Goal: Contribute content: Contribute content

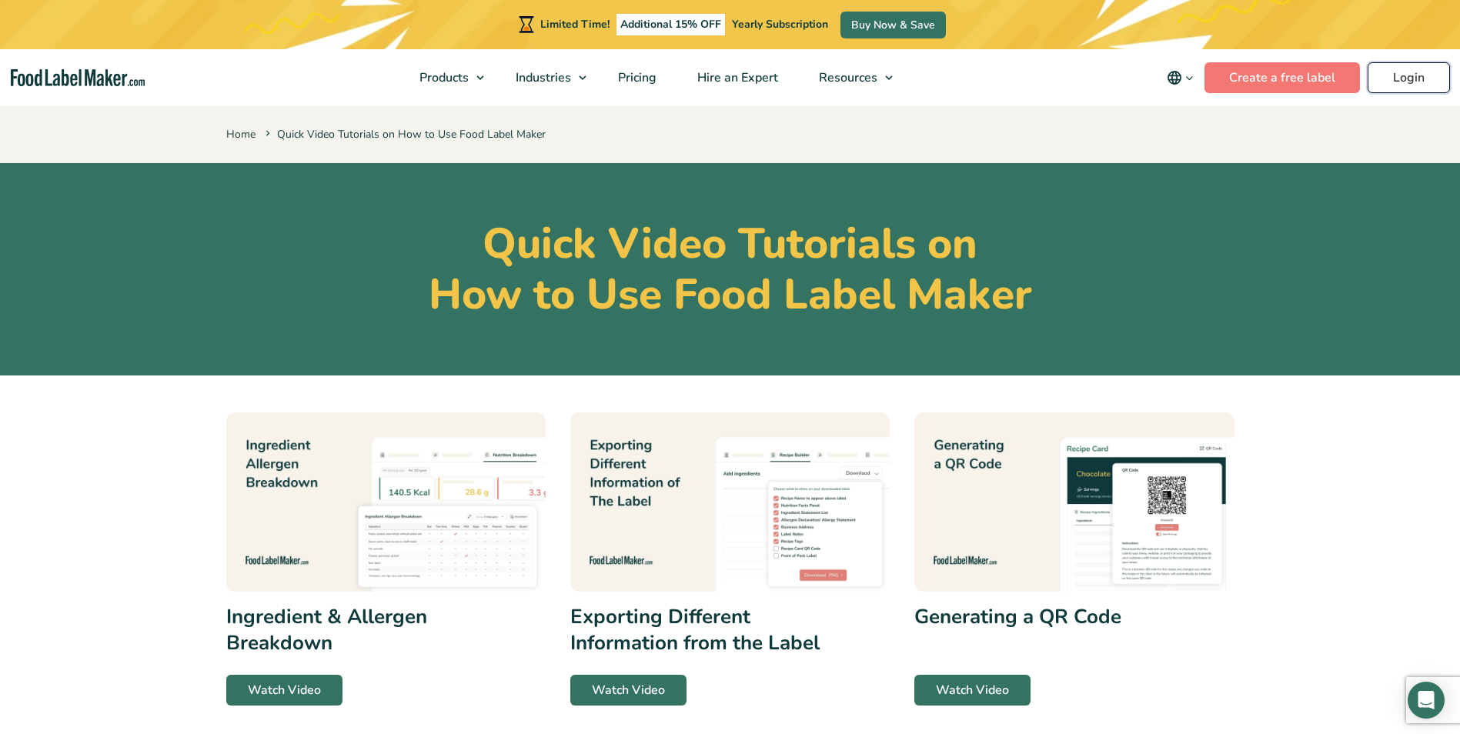
click at [1421, 79] on link "Login" at bounding box center [1409, 77] width 82 height 31
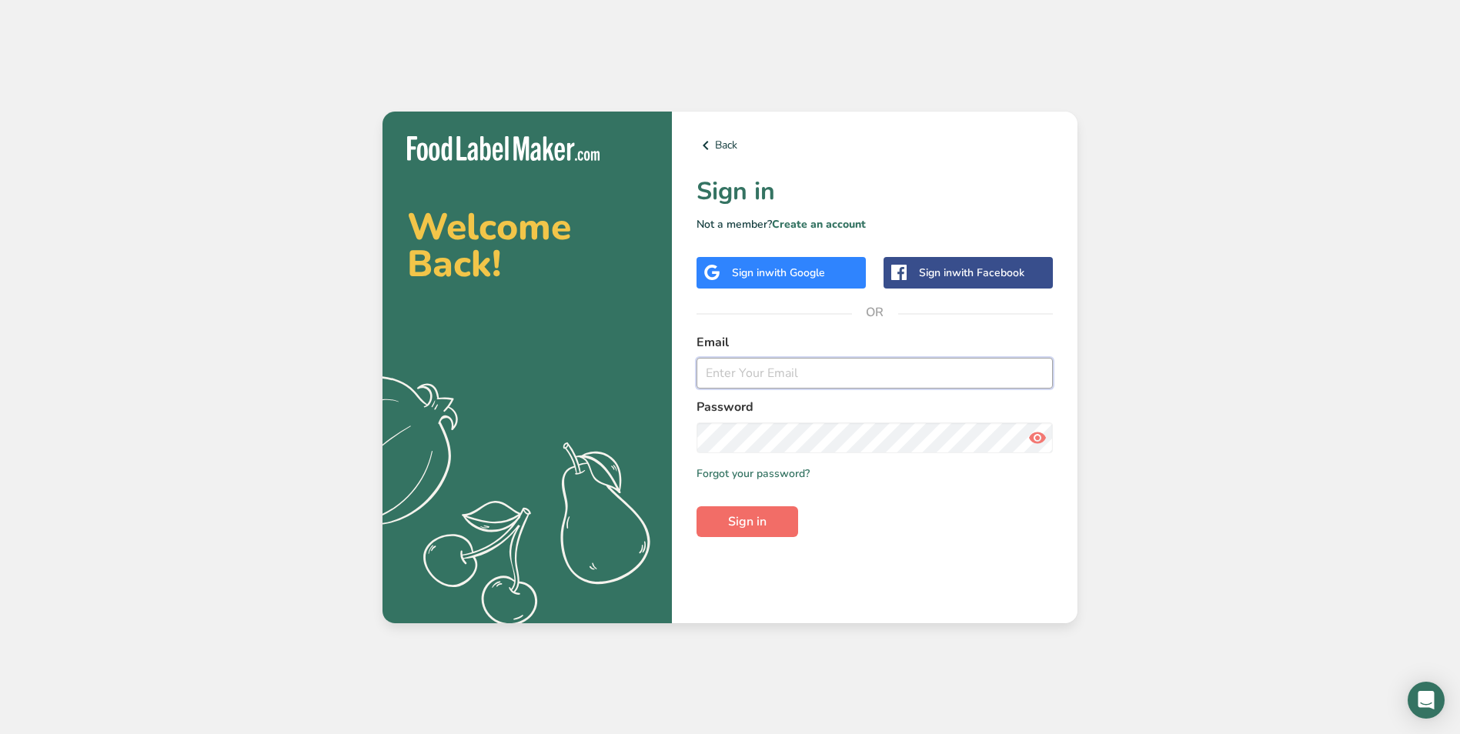
type input "[PERSON_NAME][EMAIL_ADDRESS][DOMAIN_NAME]"
click at [761, 515] on span "Sign in" at bounding box center [747, 522] width 38 height 18
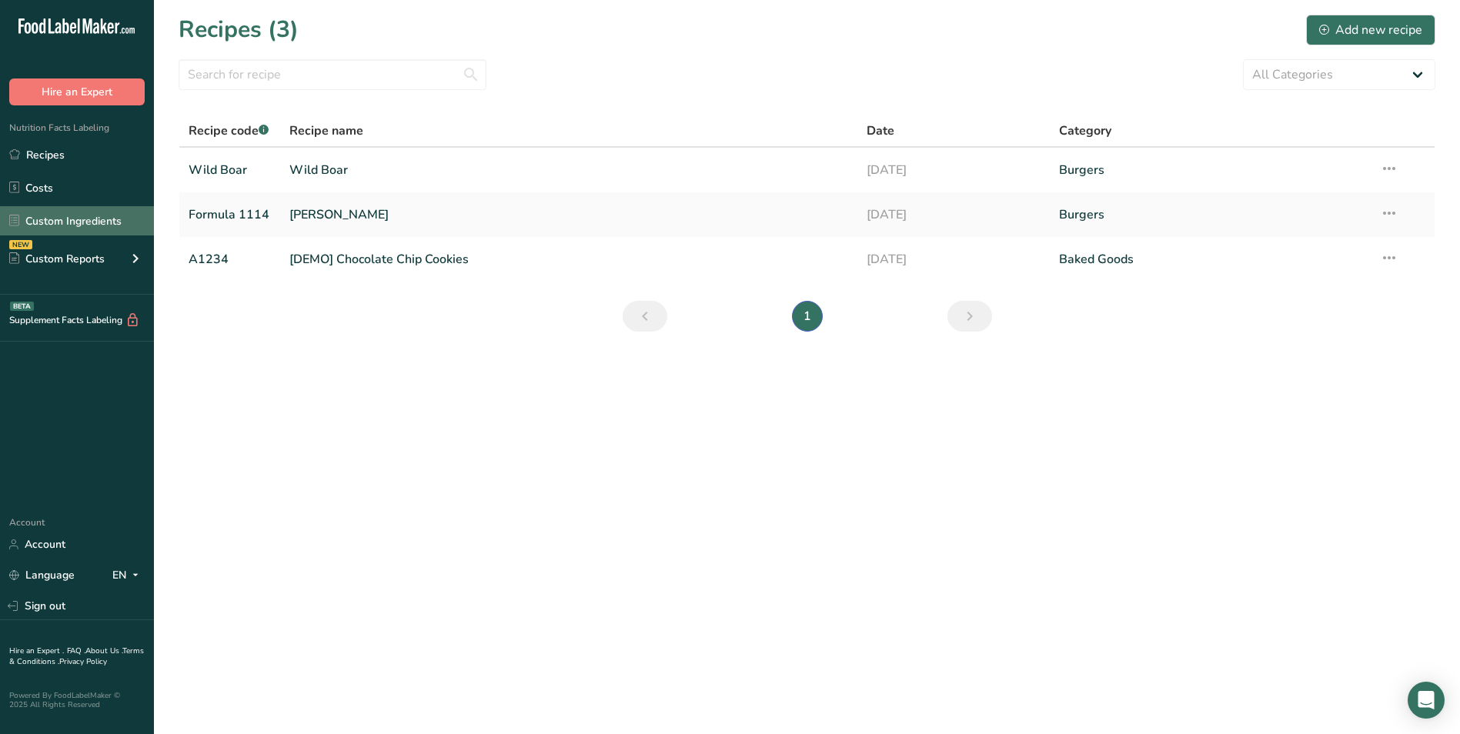
click at [87, 224] on link "Custom Ingredients" at bounding box center [77, 220] width 154 height 29
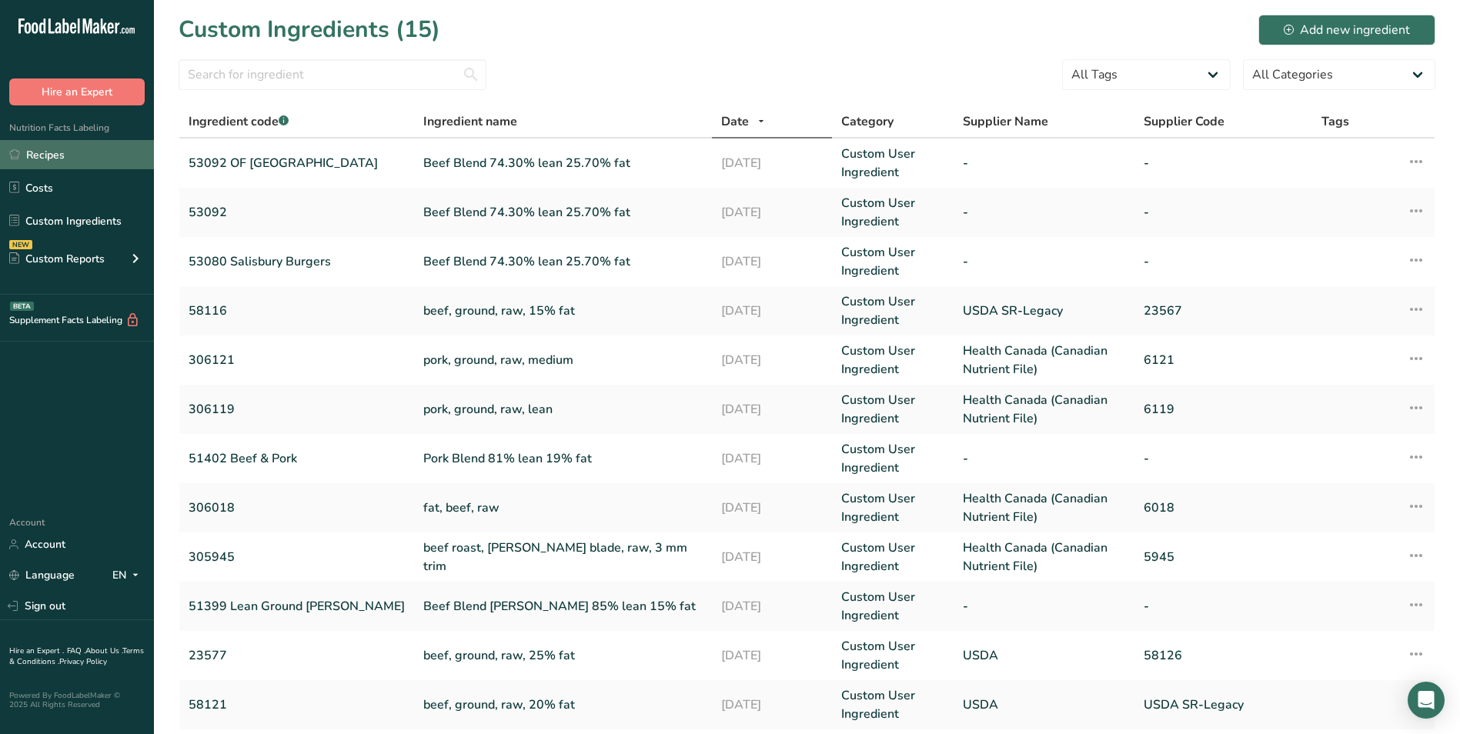
click at [57, 155] on link "Recipes" at bounding box center [77, 154] width 154 height 29
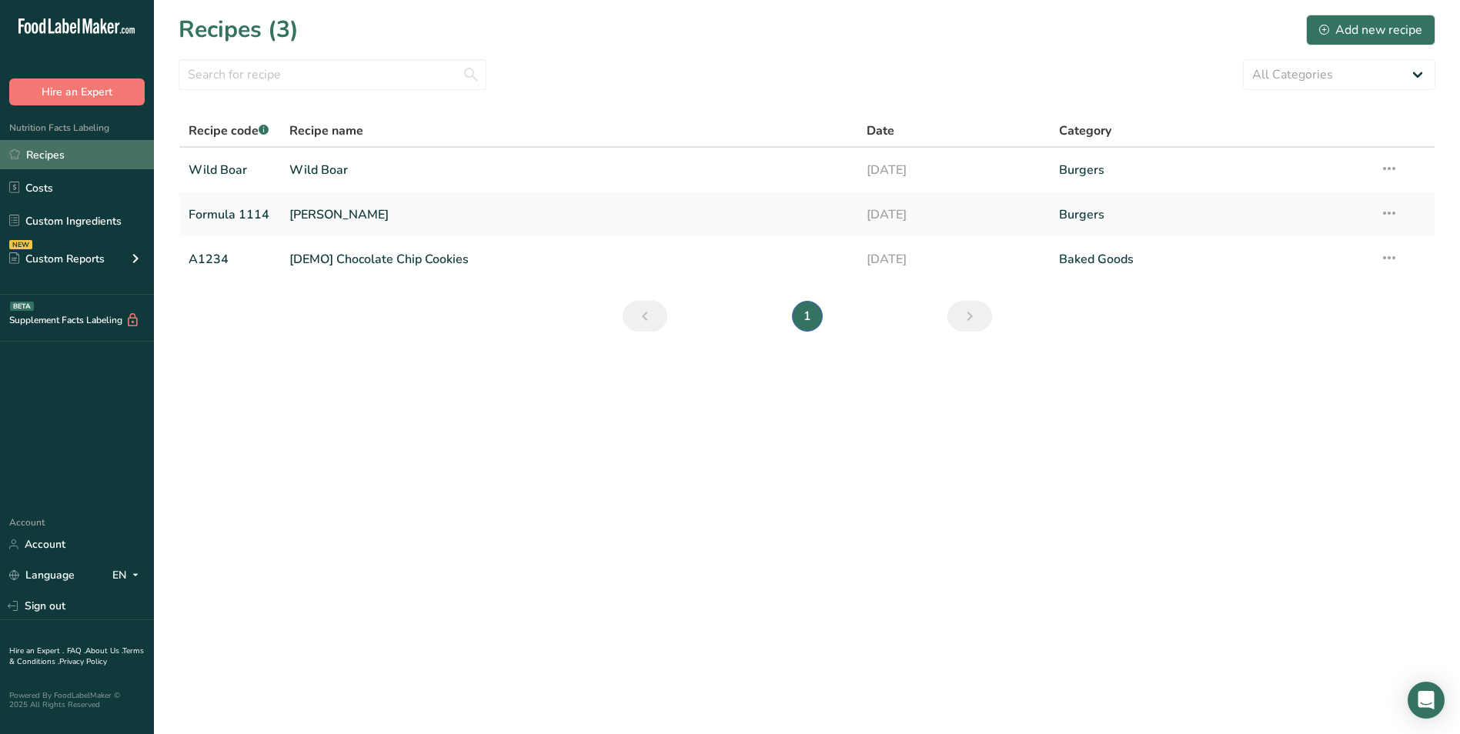
click at [78, 153] on link "Recipes" at bounding box center [77, 154] width 154 height 29
click at [1392, 26] on div "Add new recipe" at bounding box center [1370, 30] width 103 height 18
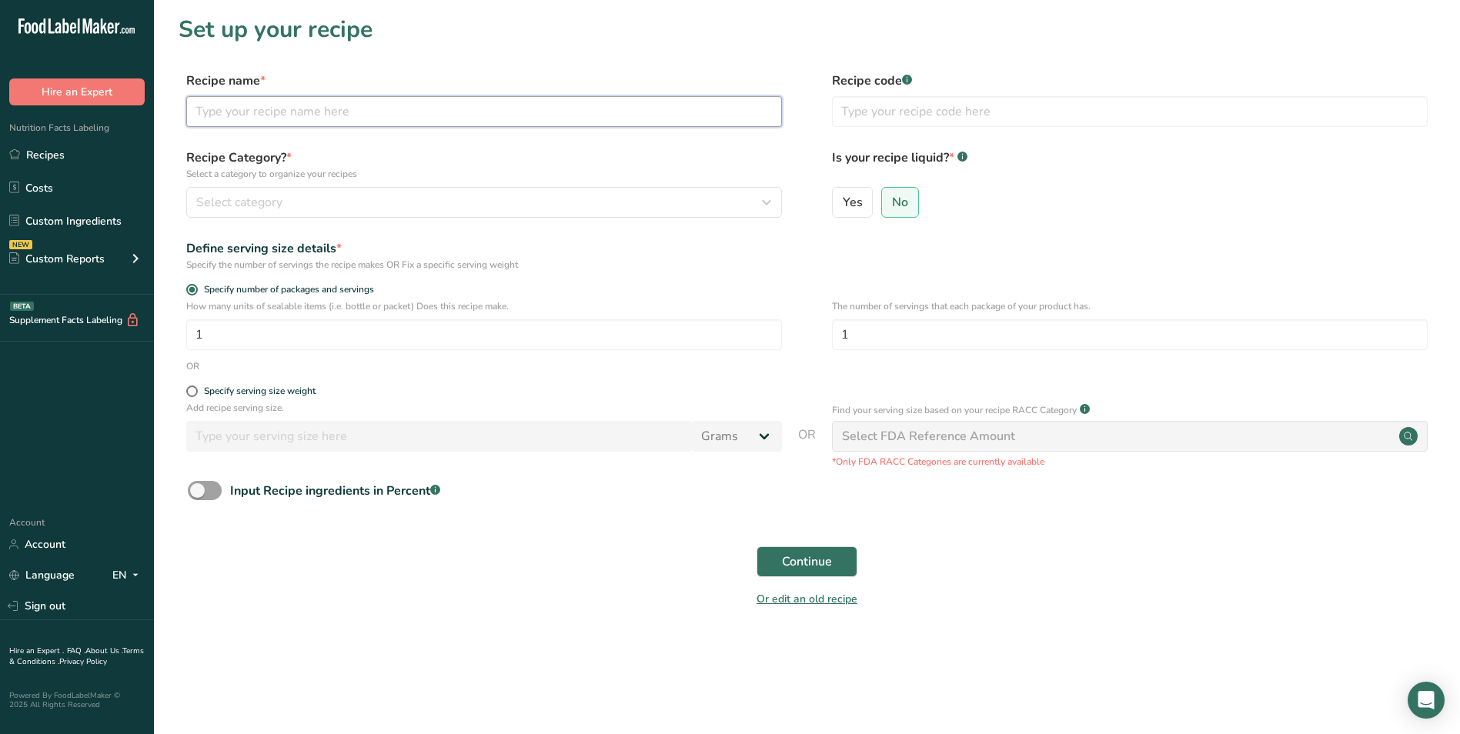
click at [235, 116] on input "text" at bounding box center [484, 111] width 596 height 31
click at [273, 112] on input "Formula 2190 Old fashion Burgers" at bounding box center [484, 111] width 596 height 31
click at [402, 114] on input "Formula Old fashion Burgers" at bounding box center [484, 111] width 596 height 31
type input "Formula Old fashion Burgers (53095)"
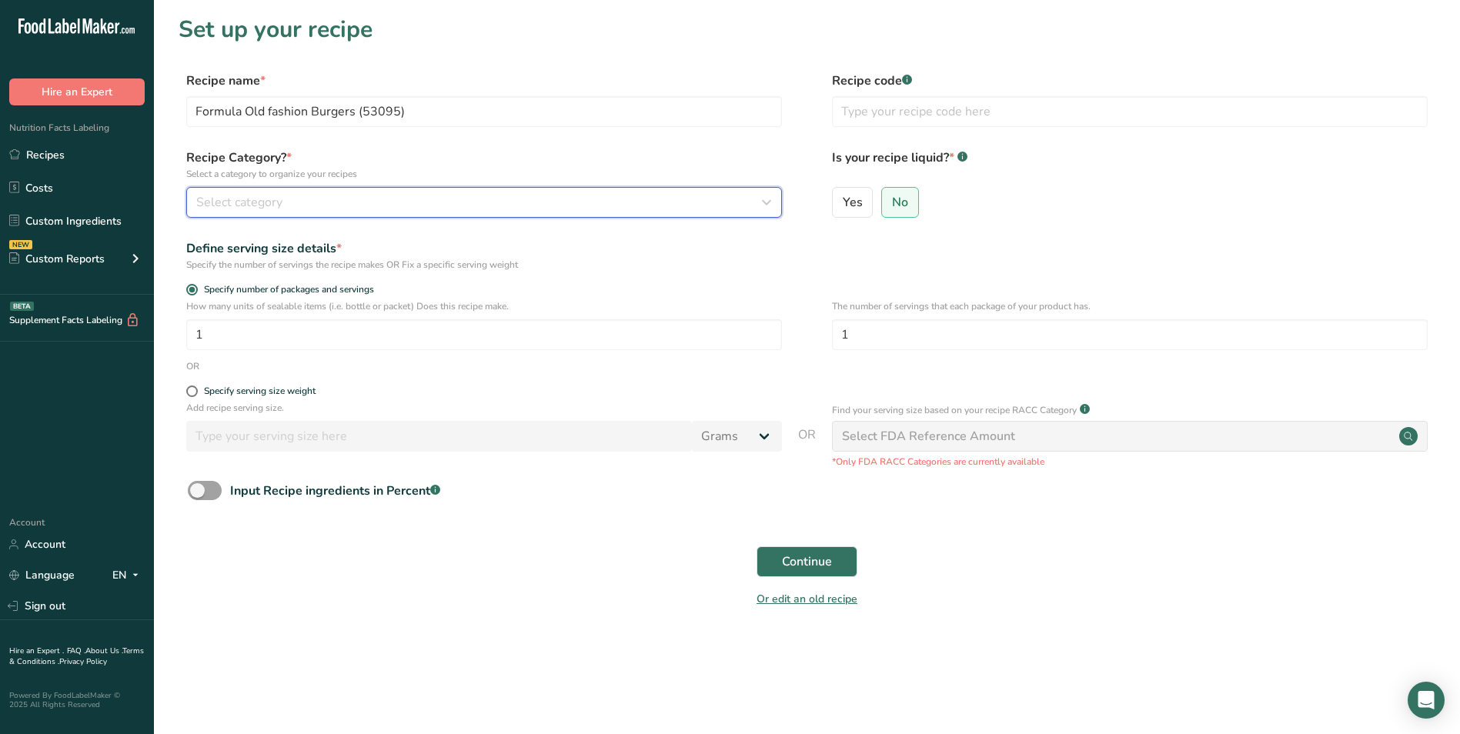
click at [237, 207] on span "Select category" at bounding box center [239, 202] width 86 height 18
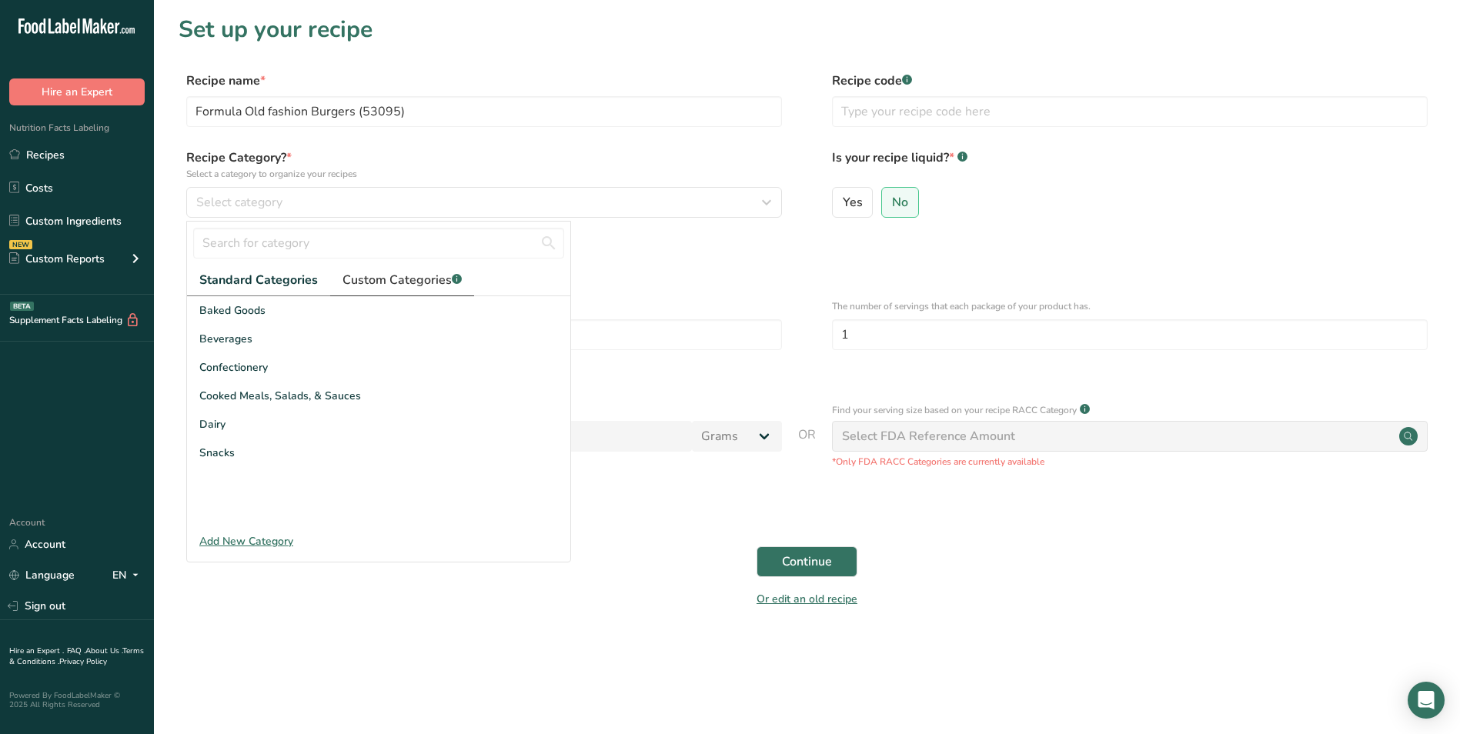
click at [406, 276] on span "Custom Categories .a-a{fill:#347362;}.b-a{fill:#fff;}" at bounding box center [401, 280] width 119 height 18
click at [232, 279] on span "Standard Categories" at bounding box center [257, 280] width 117 height 18
click at [252, 539] on div "Add New Category" at bounding box center [378, 541] width 383 height 16
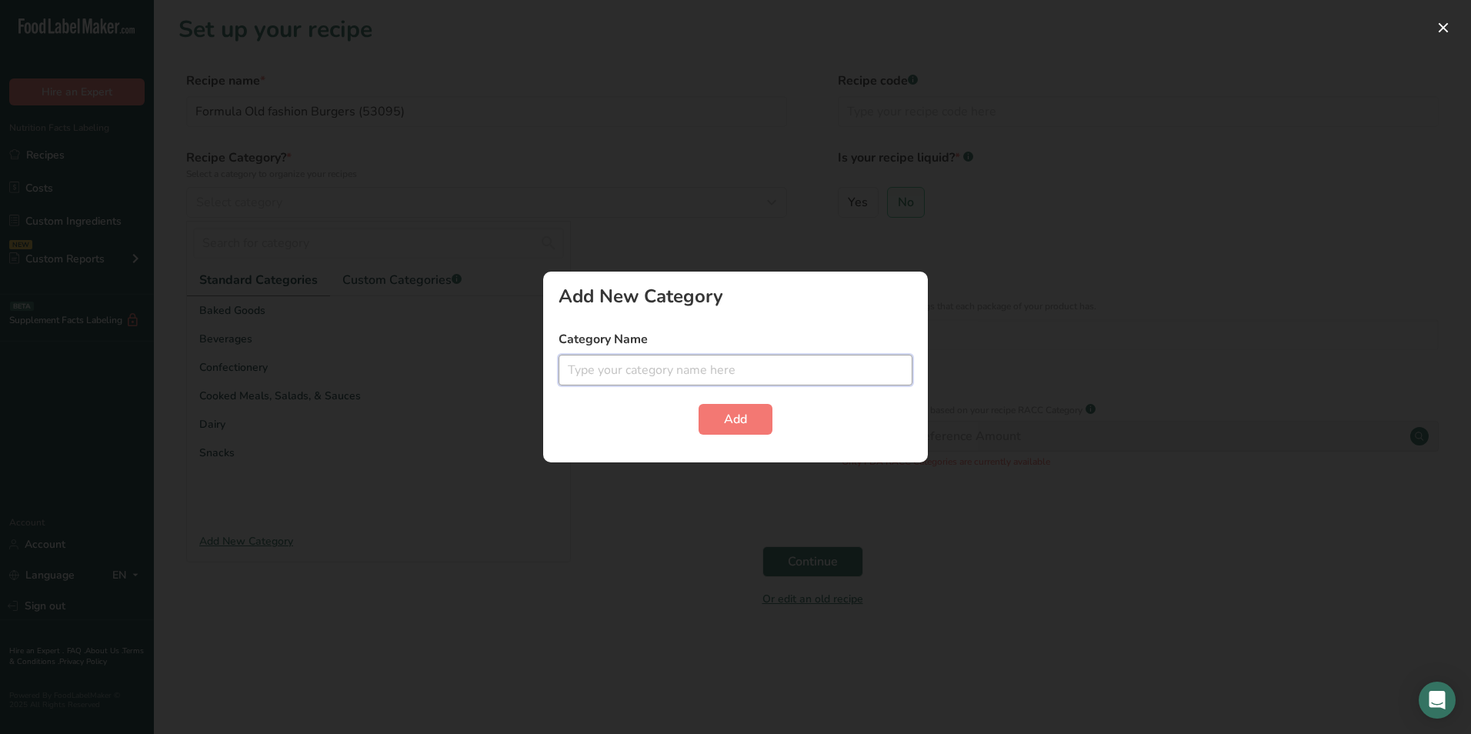
click at [646, 379] on input "text" at bounding box center [736, 370] width 354 height 31
type input "OLD Fashion Burgers"
click at [719, 414] on button "Add" at bounding box center [736, 419] width 74 height 31
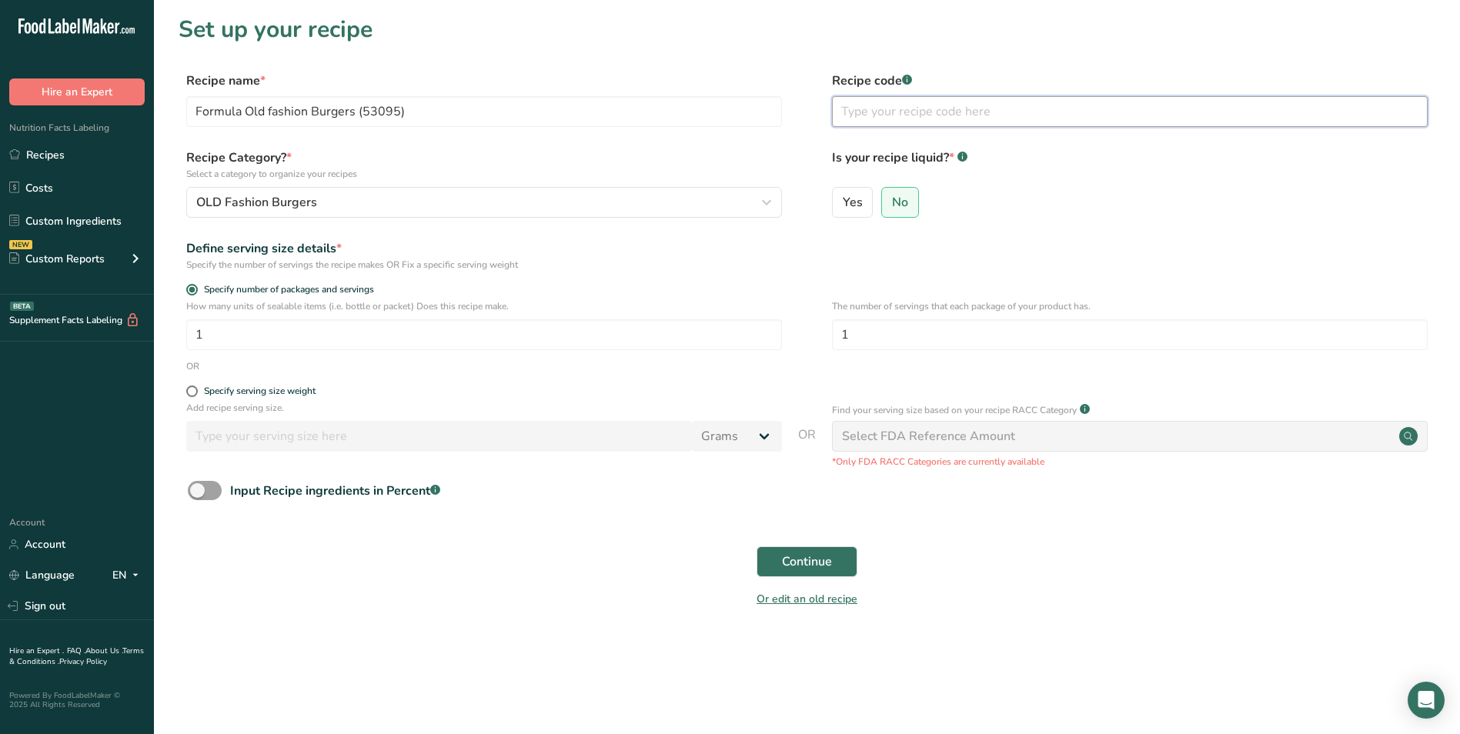
click at [872, 113] on input "text" at bounding box center [1130, 111] width 596 height 31
type input "2190"
click at [191, 387] on span at bounding box center [192, 392] width 12 height 12
click at [191, 387] on input "Specify serving size weight" at bounding box center [191, 391] width 10 height 10
radio input "true"
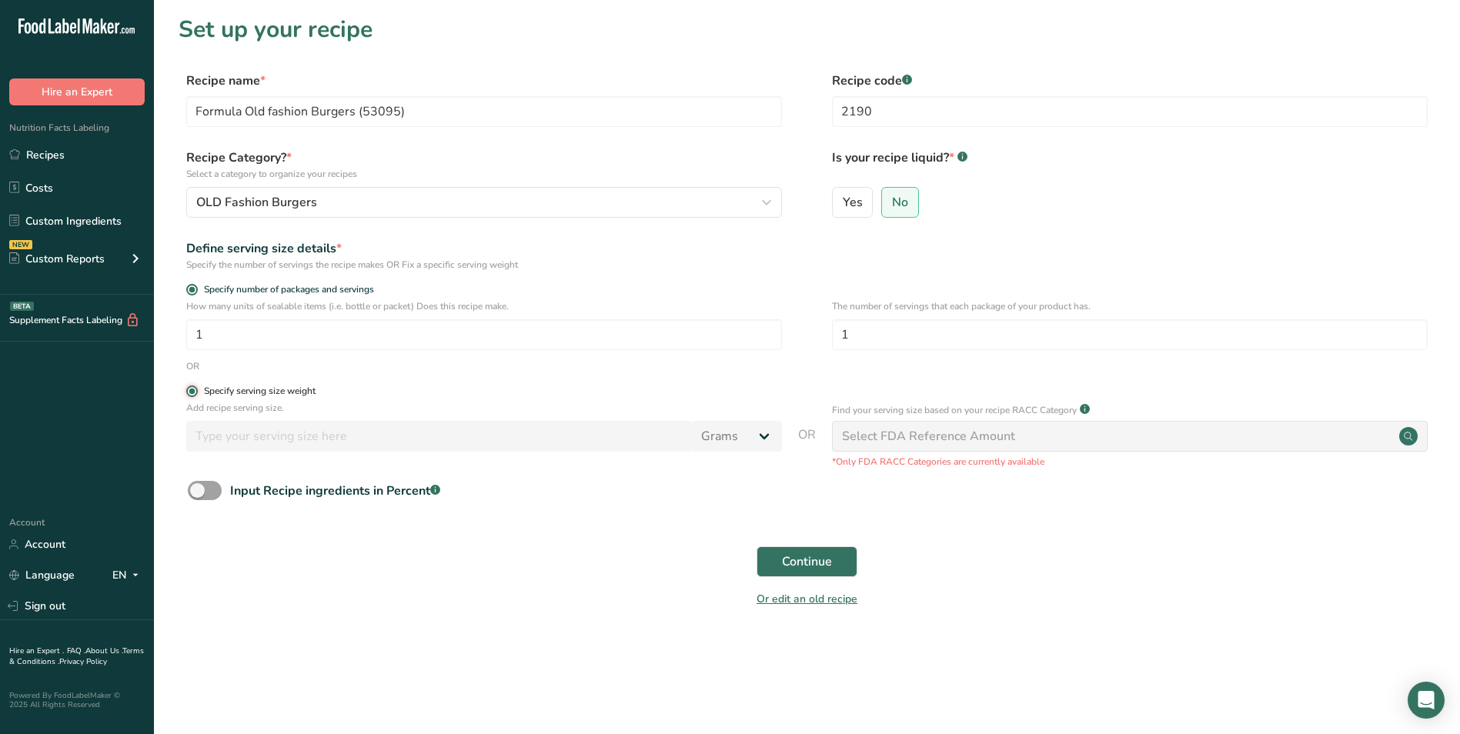
radio input "false"
click at [442, 436] on input "number" at bounding box center [439, 436] width 506 height 31
type input "100"
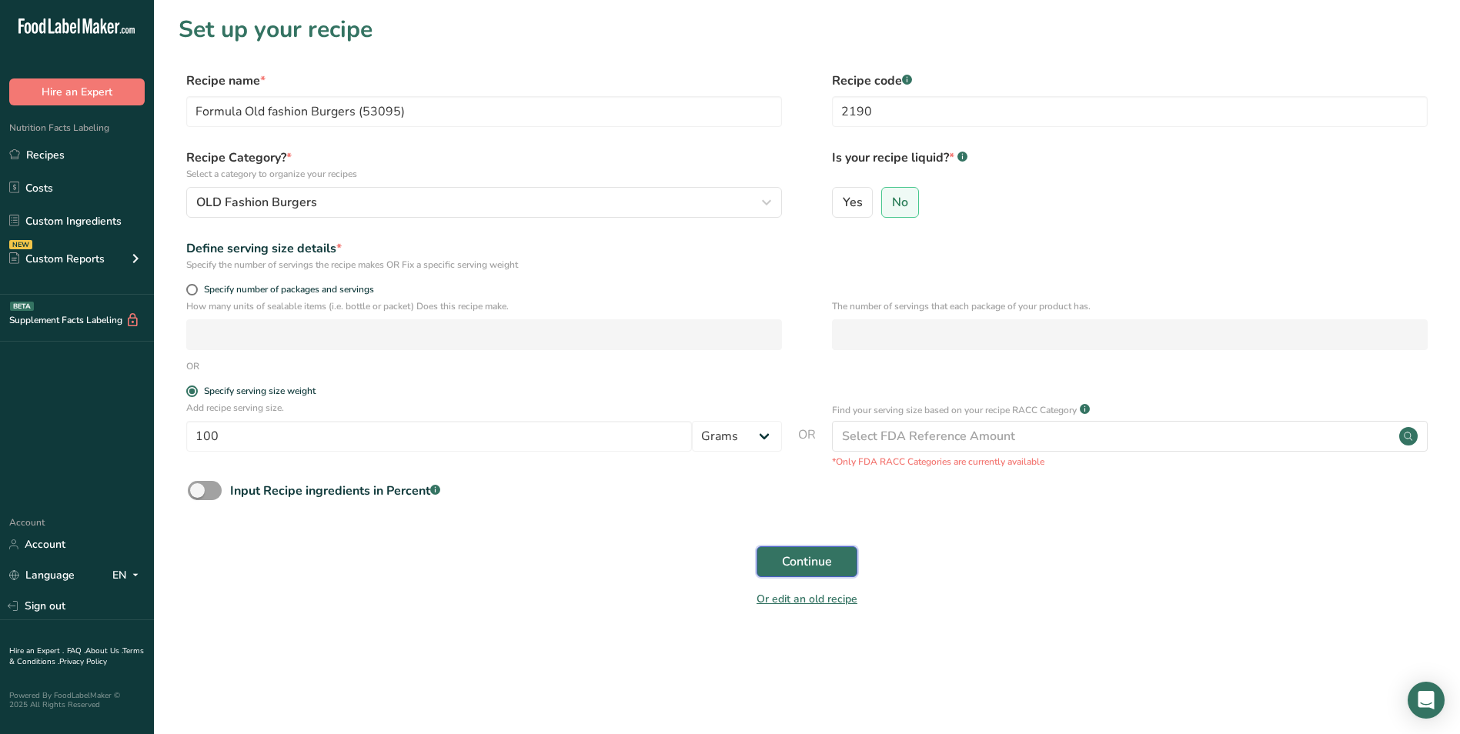
click at [822, 567] on span "Continue" at bounding box center [807, 562] width 50 height 18
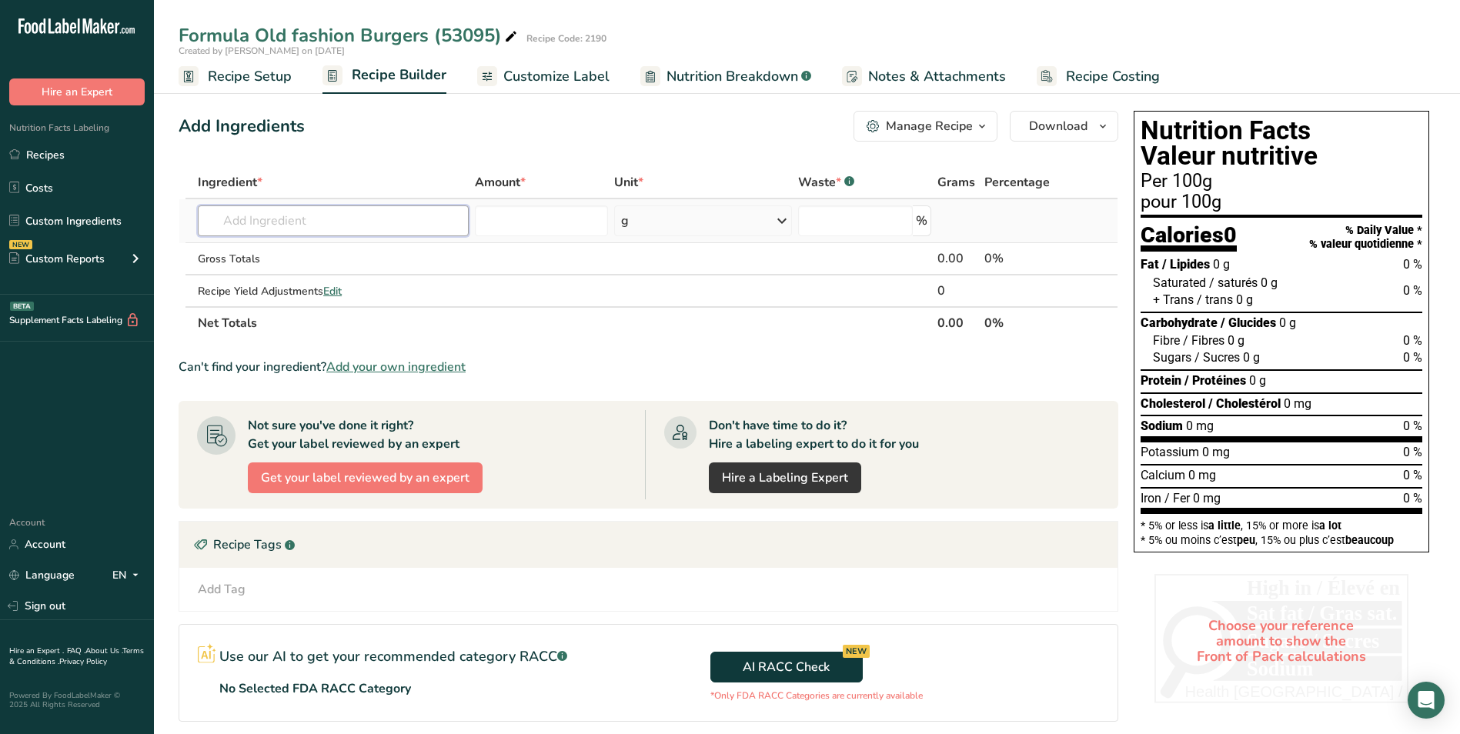
click at [271, 221] on input "text" at bounding box center [333, 220] width 271 height 31
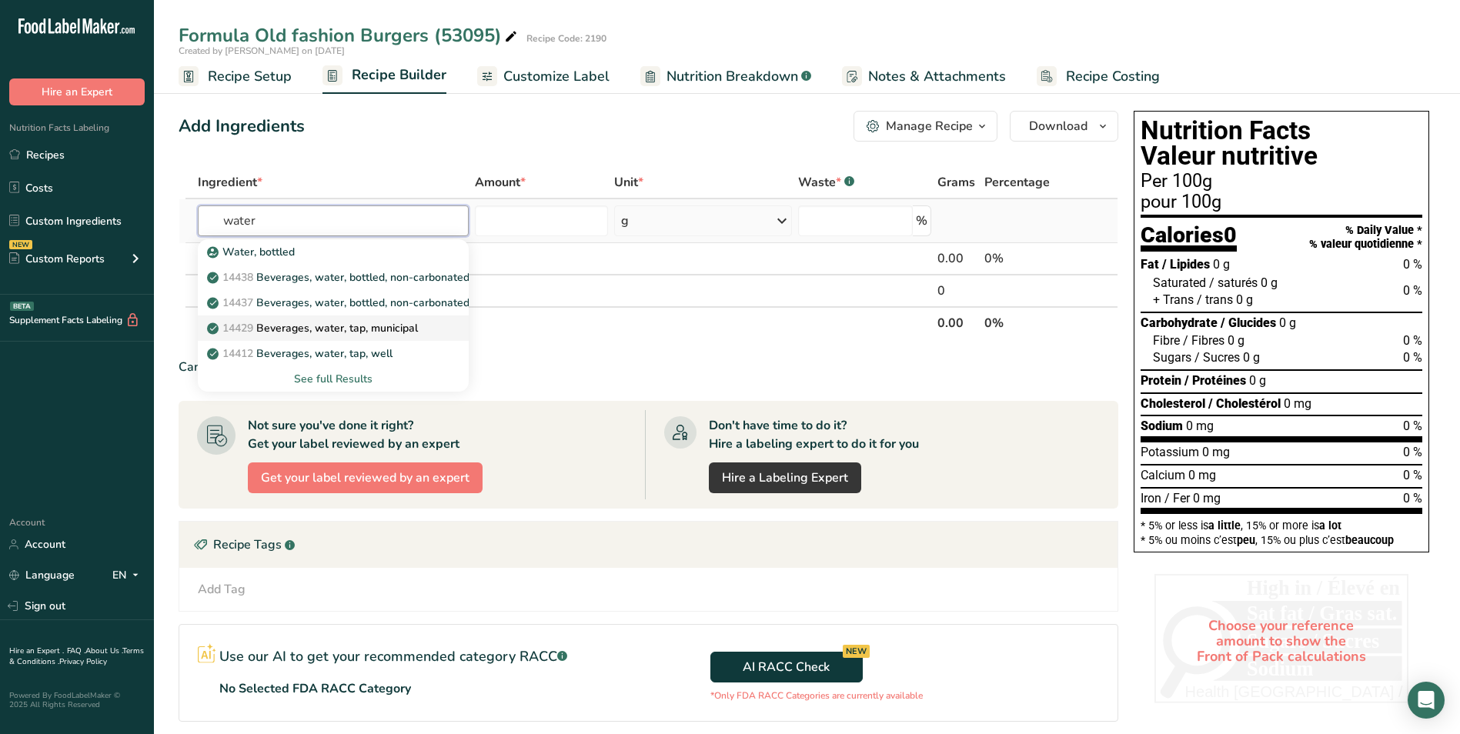
type input "water"
click at [416, 330] on p "14429 [GEOGRAPHIC_DATA], water, tap, municipal" at bounding box center [314, 328] width 208 height 16
type input "Beverages, water, tap, municipal"
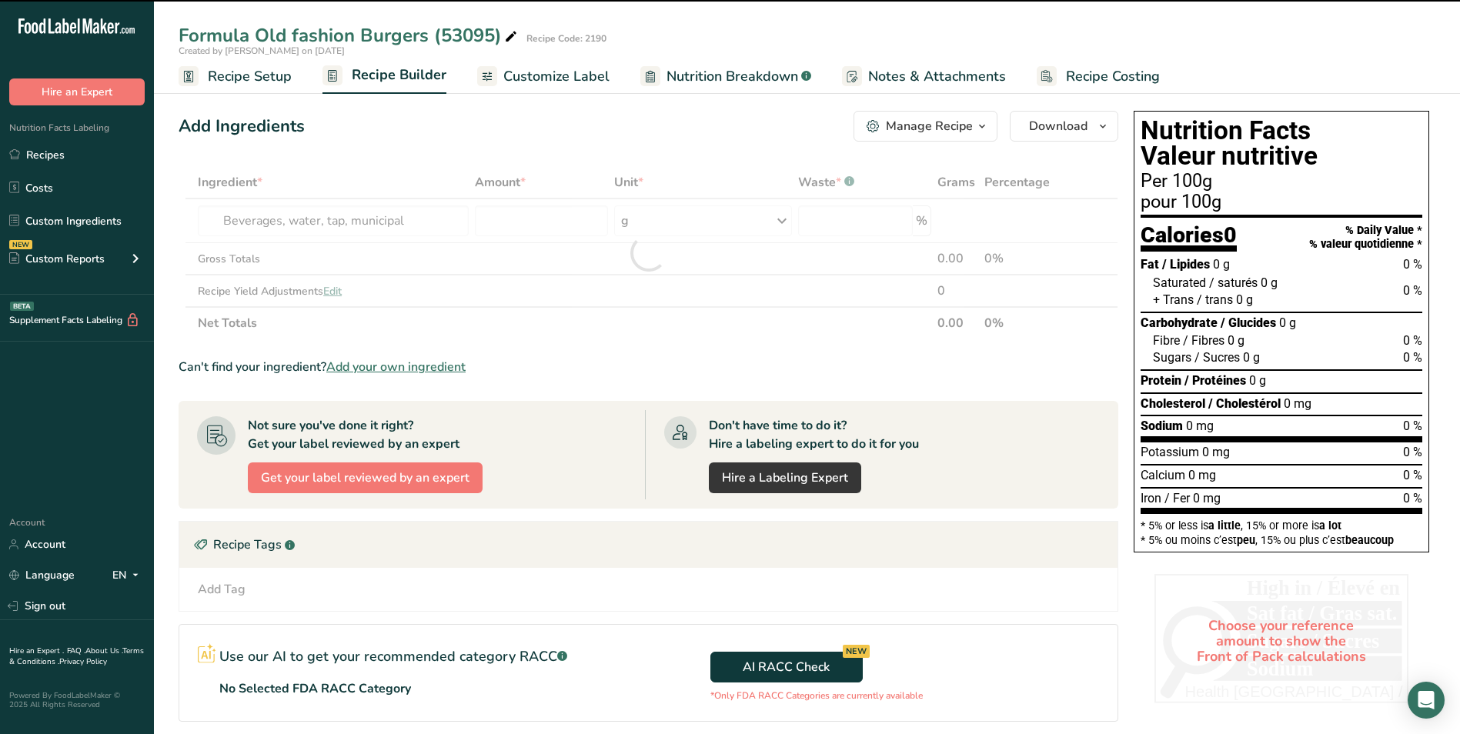
type input "0"
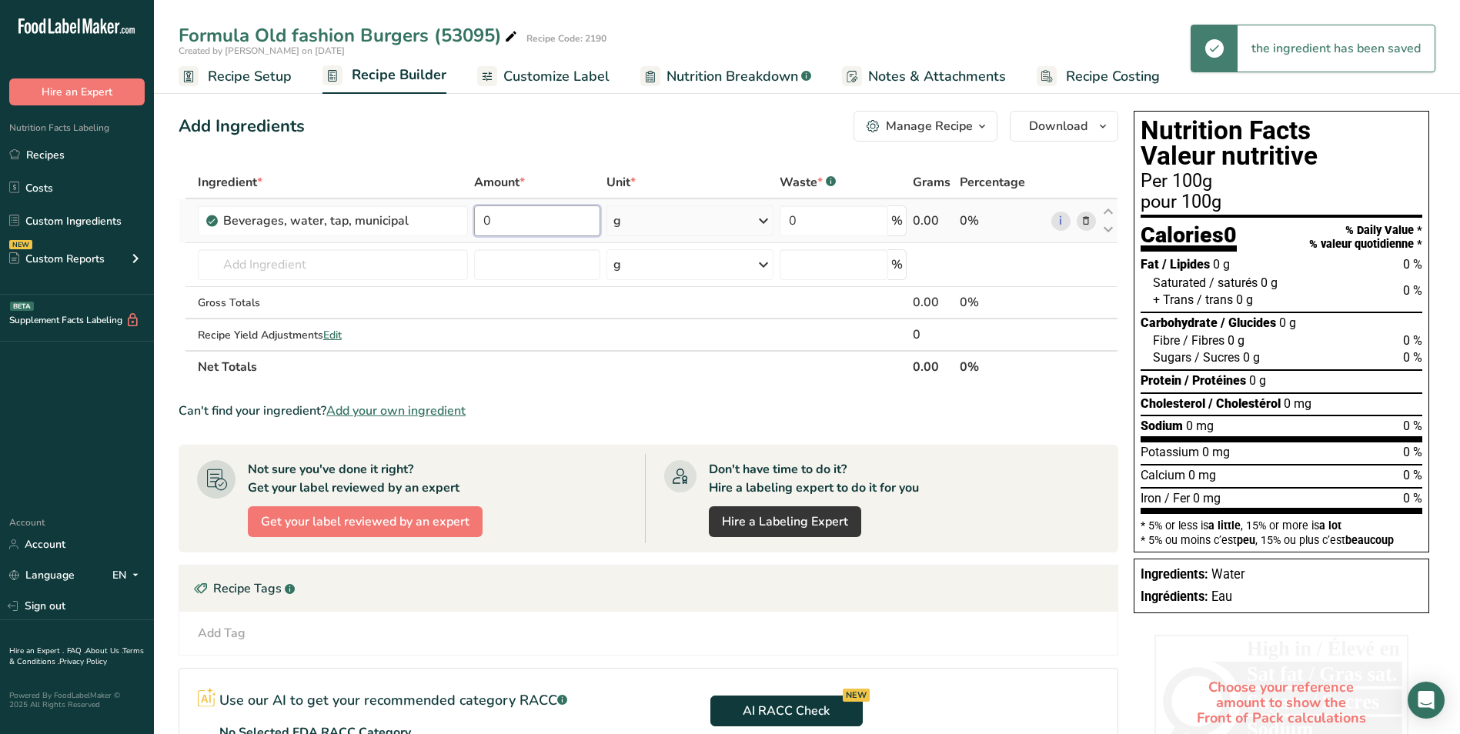
click at [515, 224] on input "0" at bounding box center [537, 220] width 126 height 31
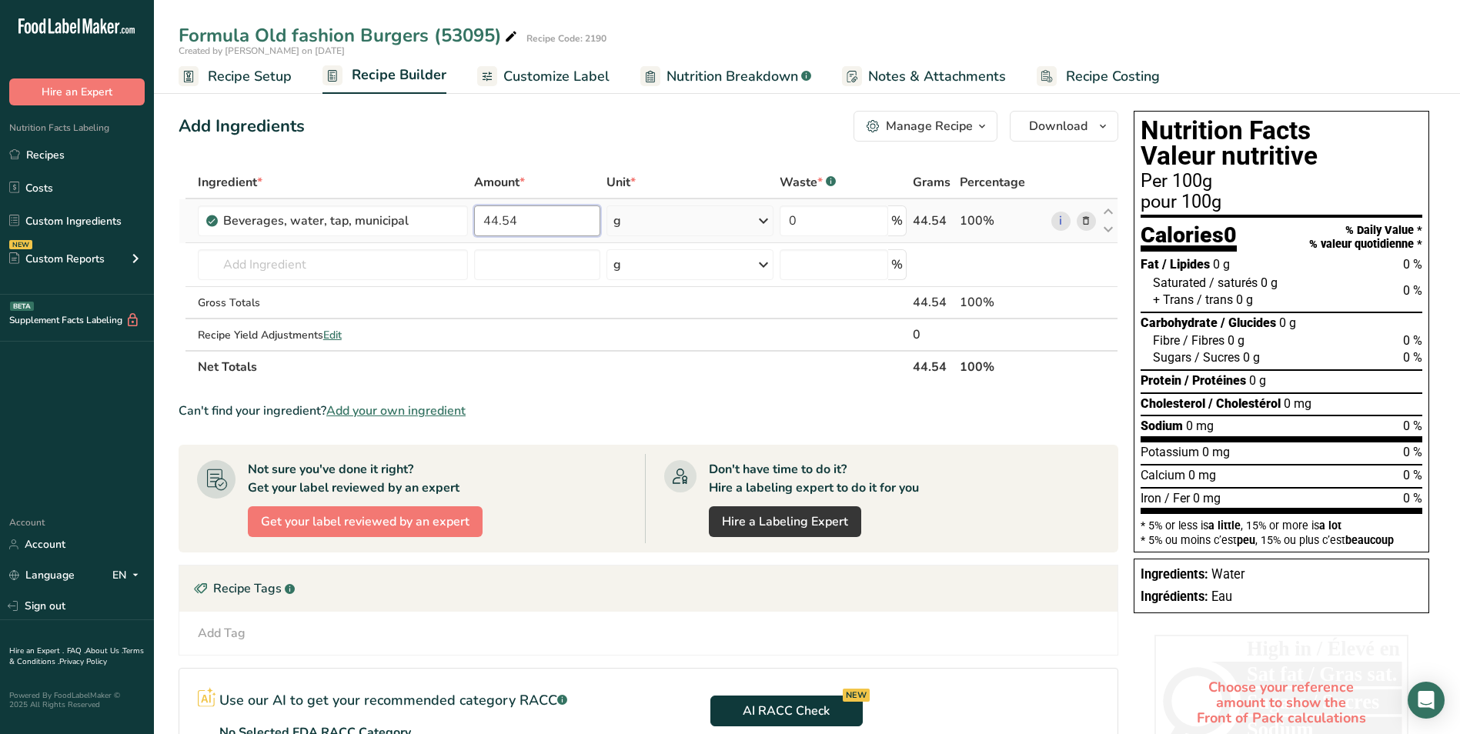
type input "44.54"
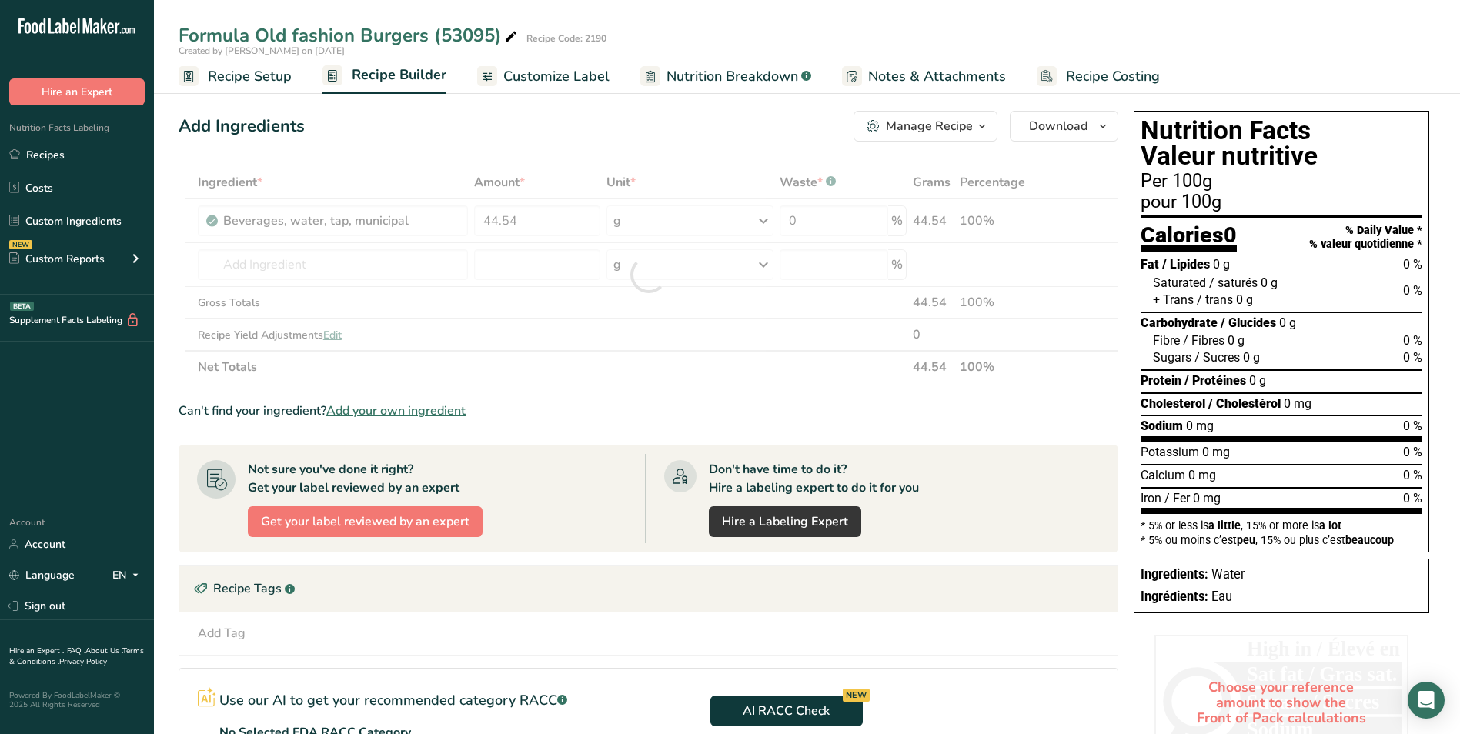
click at [766, 221] on div "Ingredient * Amount * Unit * Waste * .a-a{fill:#347362;}.b-a{fill:#fff;} Grams …" at bounding box center [649, 274] width 940 height 217
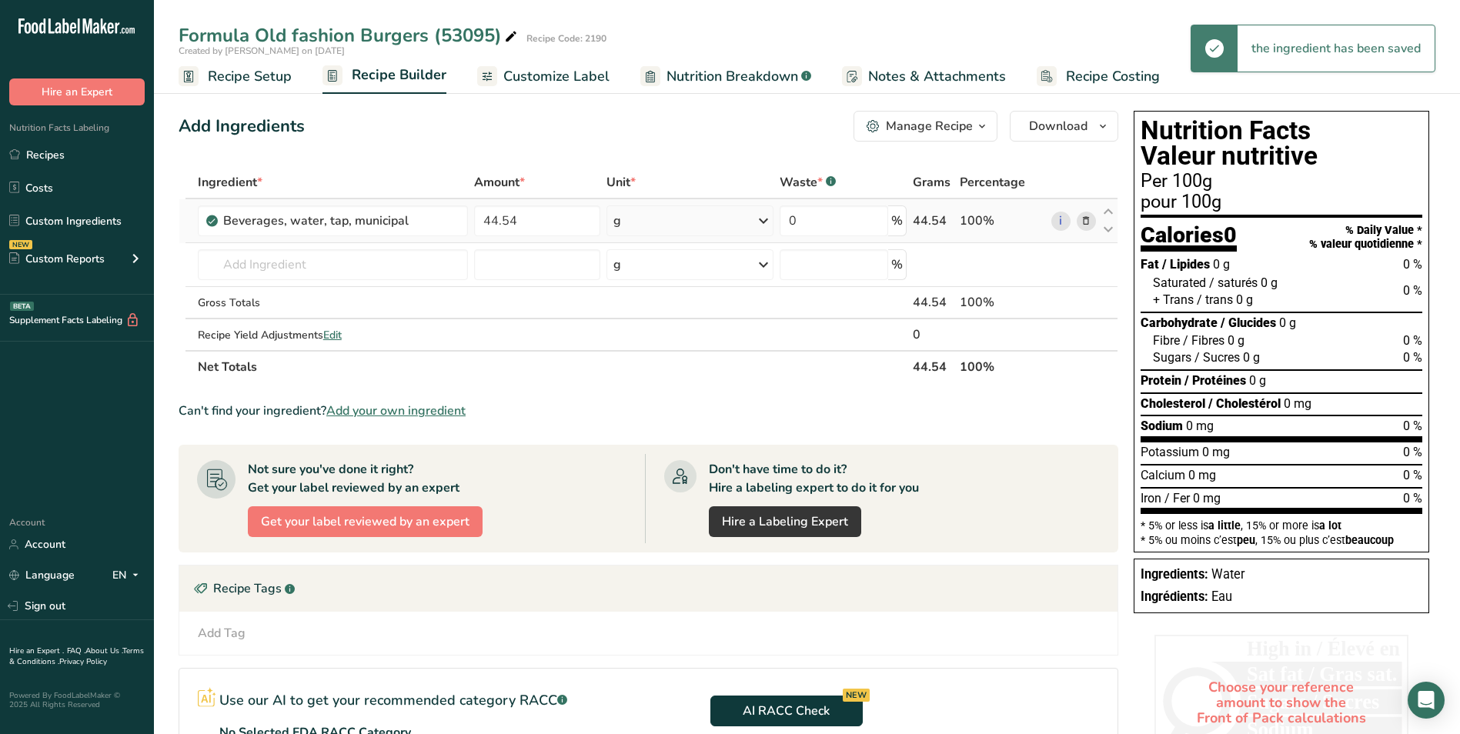
click at [764, 221] on icon at bounding box center [763, 221] width 18 height 28
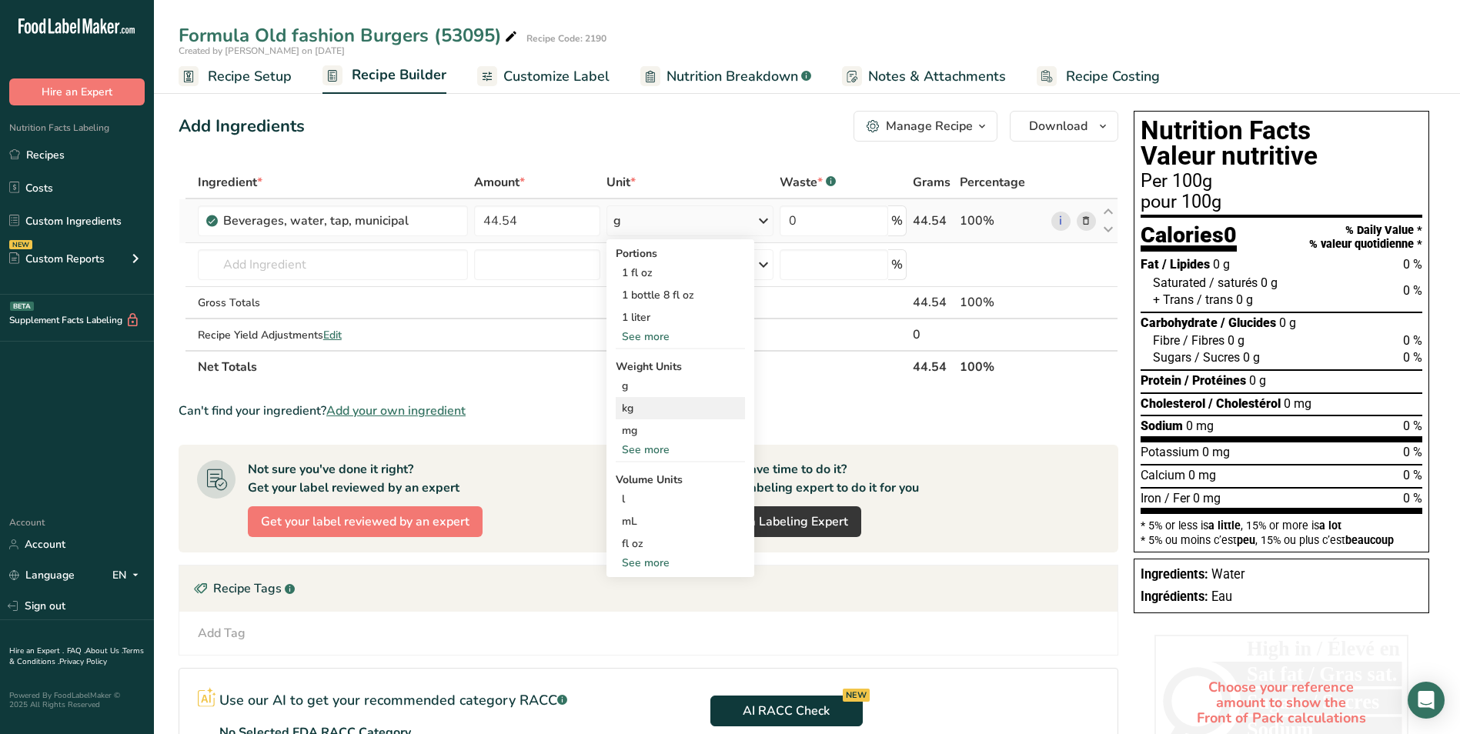
click at [693, 402] on div "kg" at bounding box center [680, 408] width 129 height 22
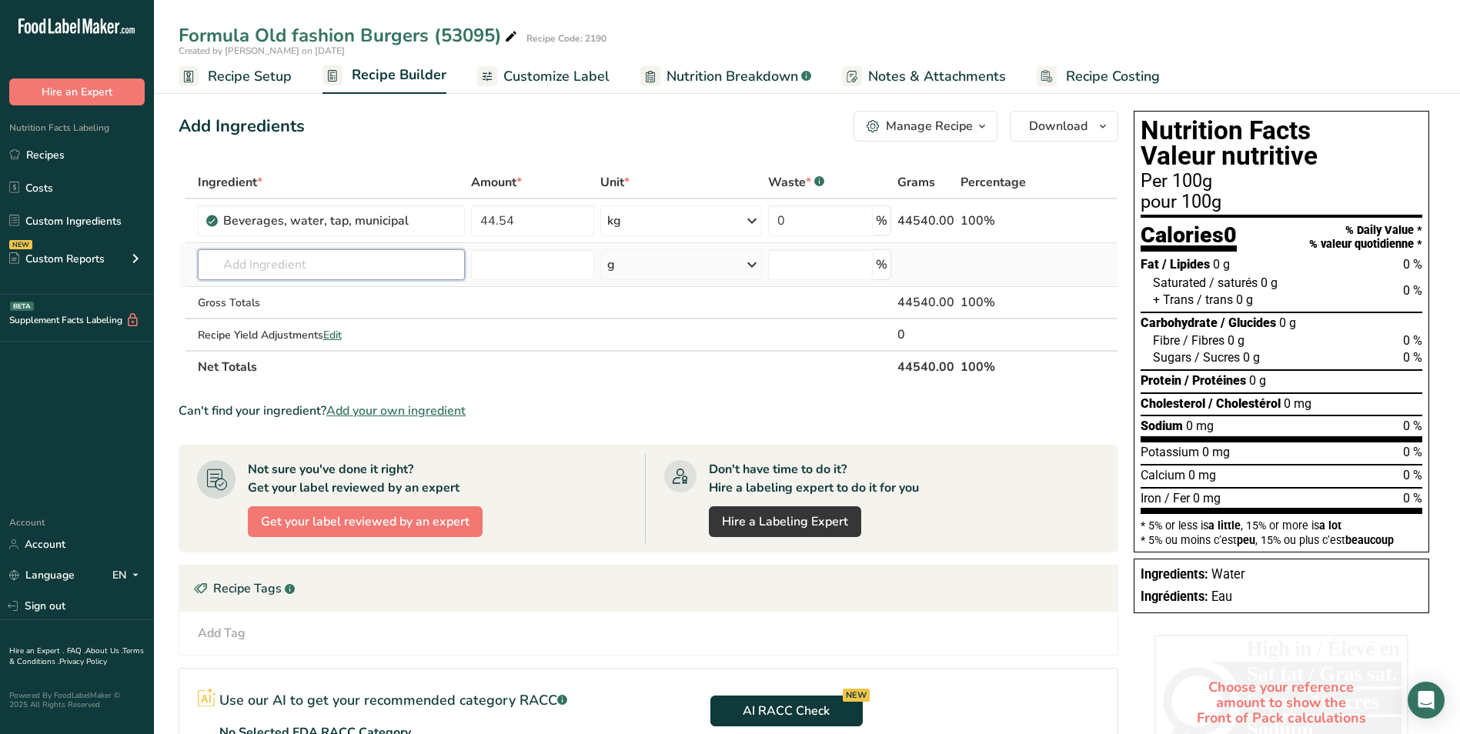
click at [314, 266] on input "text" at bounding box center [332, 264] width 268 height 31
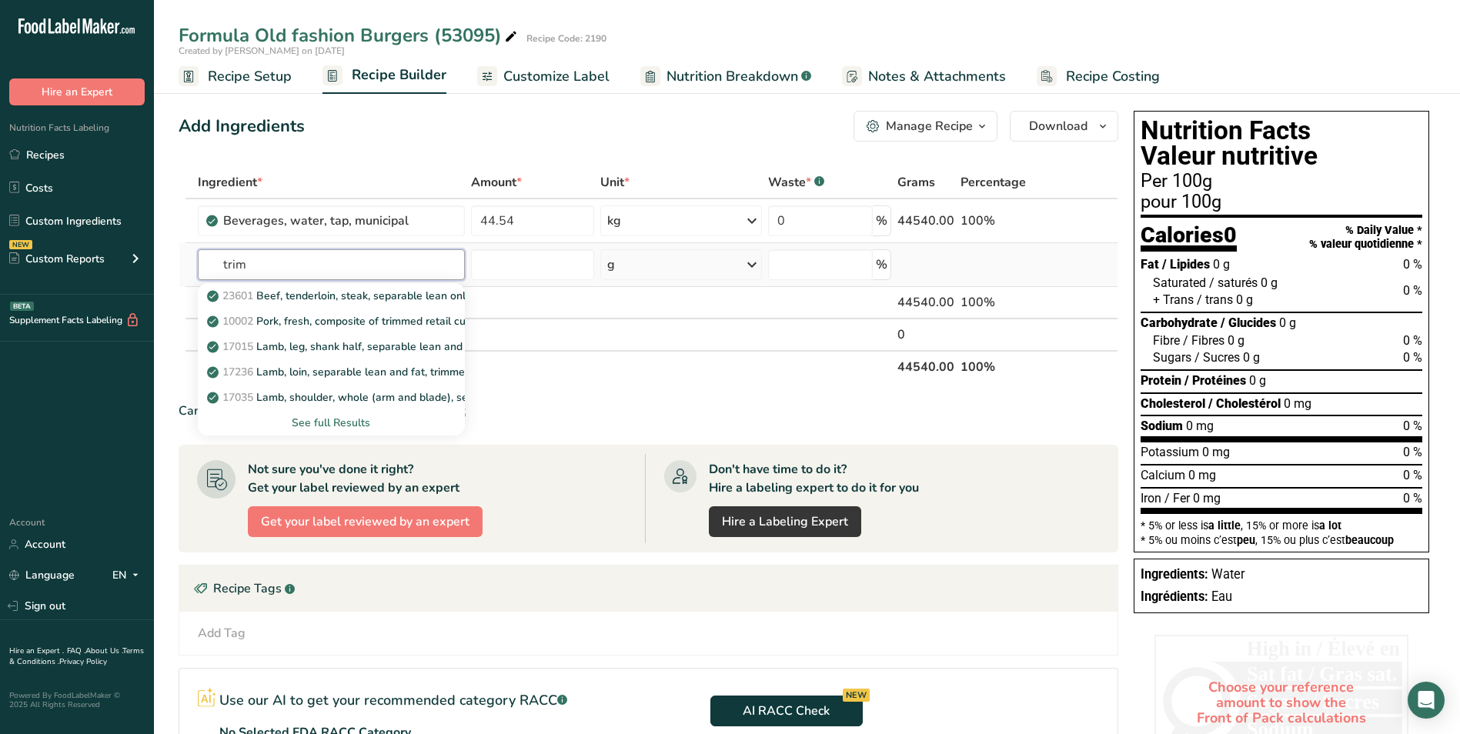
type input "trim"
click at [318, 419] on div "See full Results" at bounding box center [331, 423] width 243 height 16
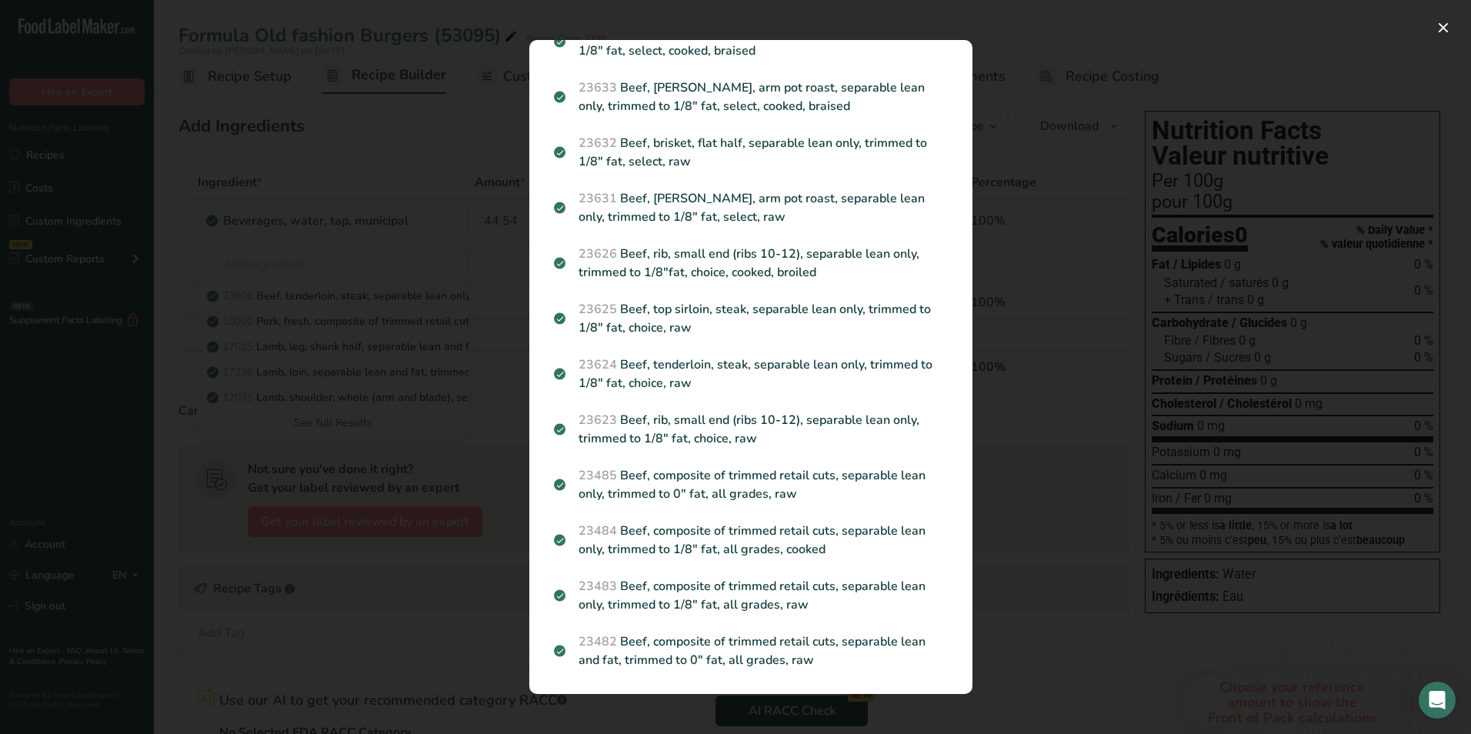
scroll to position [2289, 0]
click at [1441, 26] on button "Search results modal" at bounding box center [1443, 27] width 25 height 25
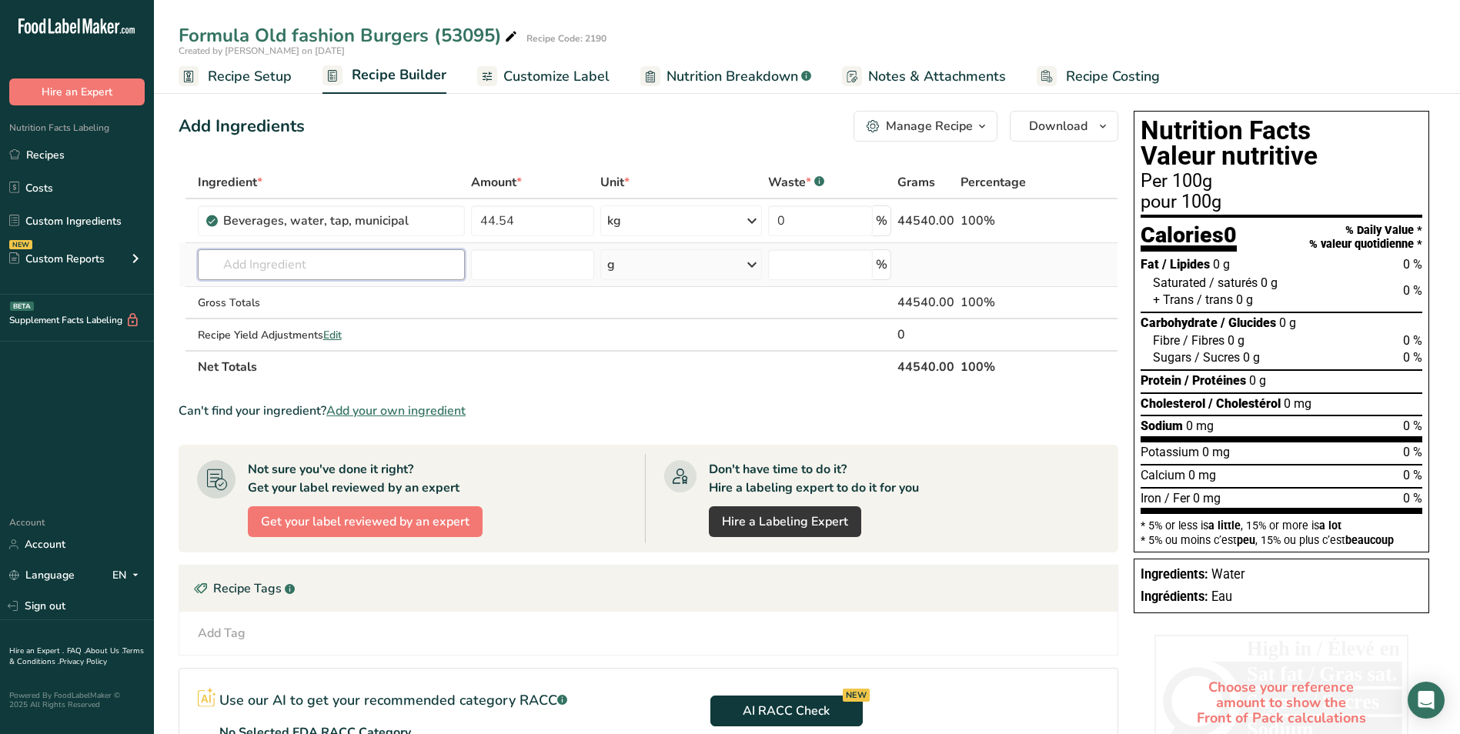
click at [229, 263] on input "text" at bounding box center [332, 264] width 268 height 31
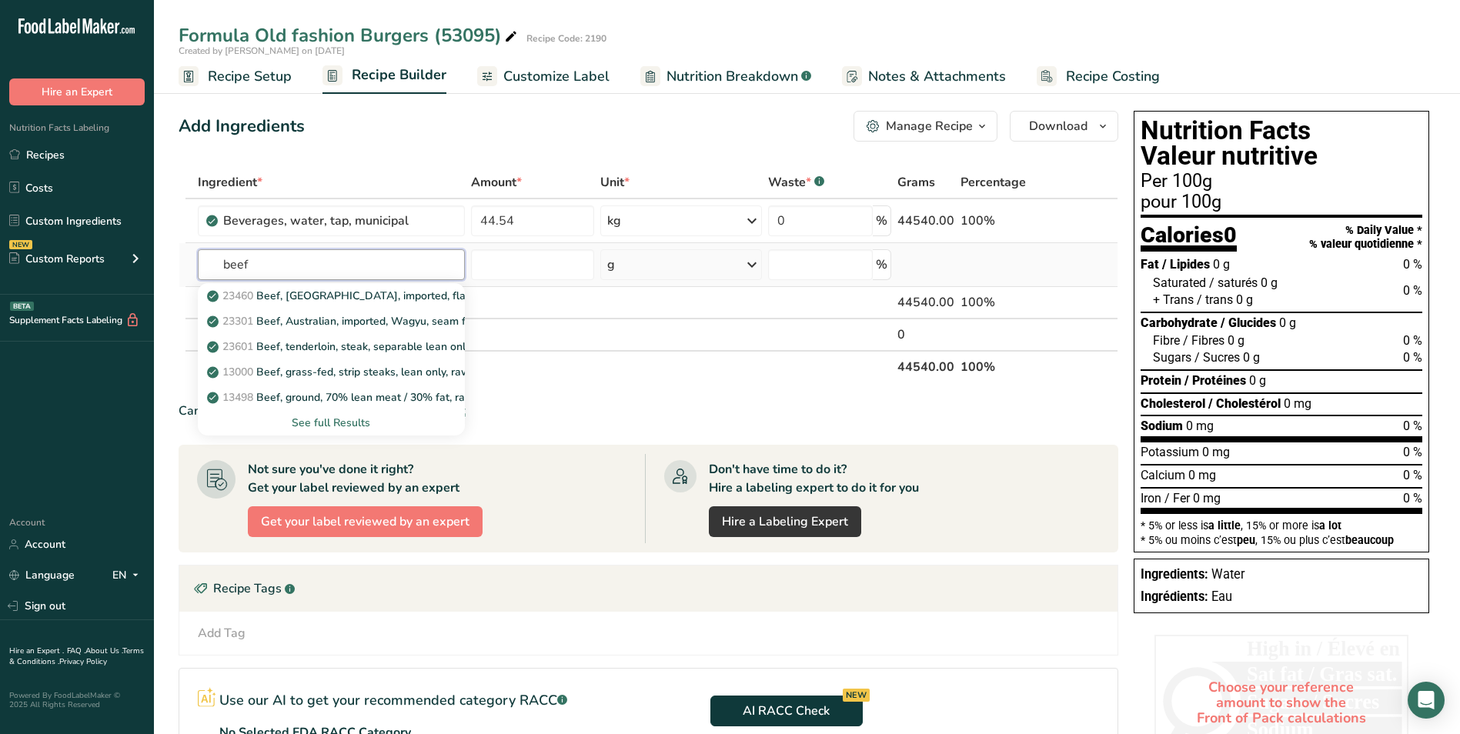
type input "beef"
click at [356, 419] on div "See full Results" at bounding box center [331, 423] width 243 height 16
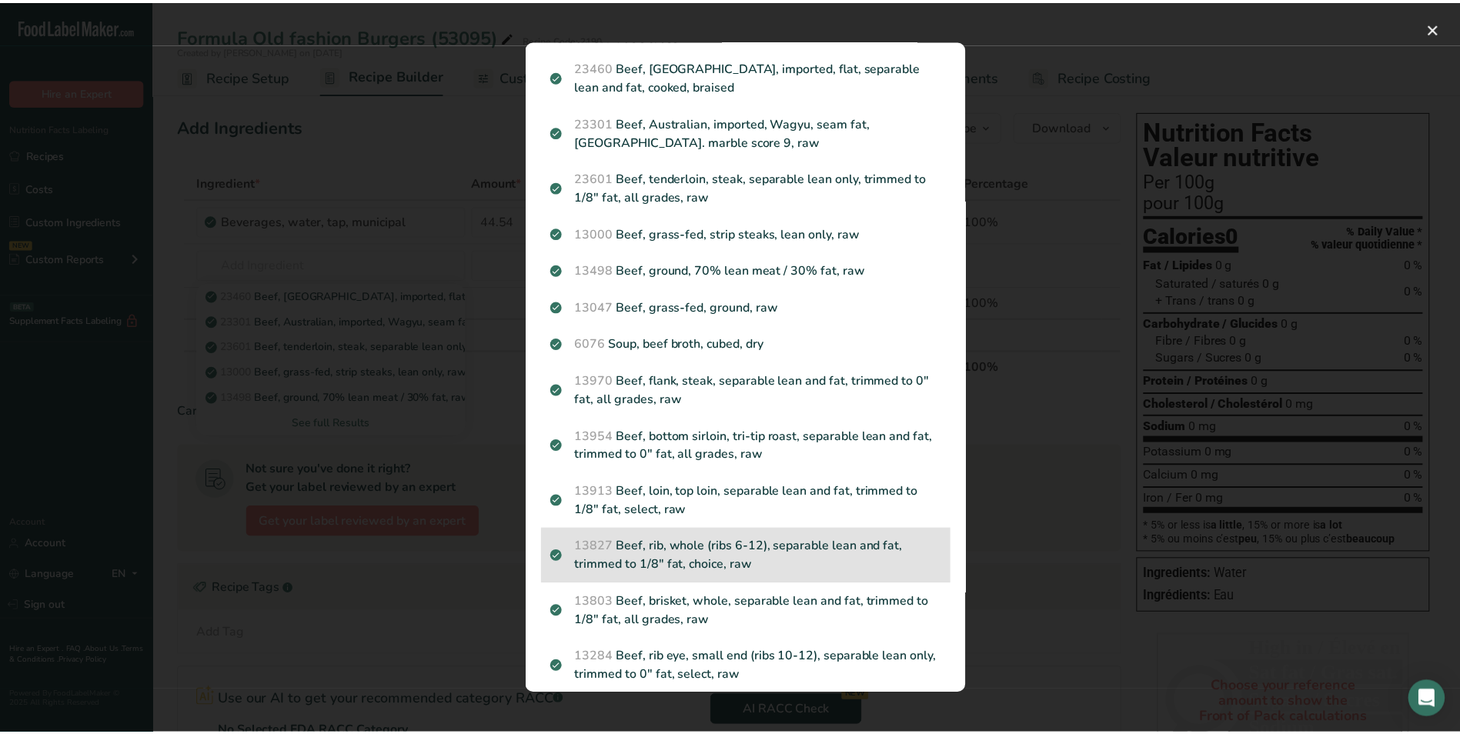
scroll to position [29, 0]
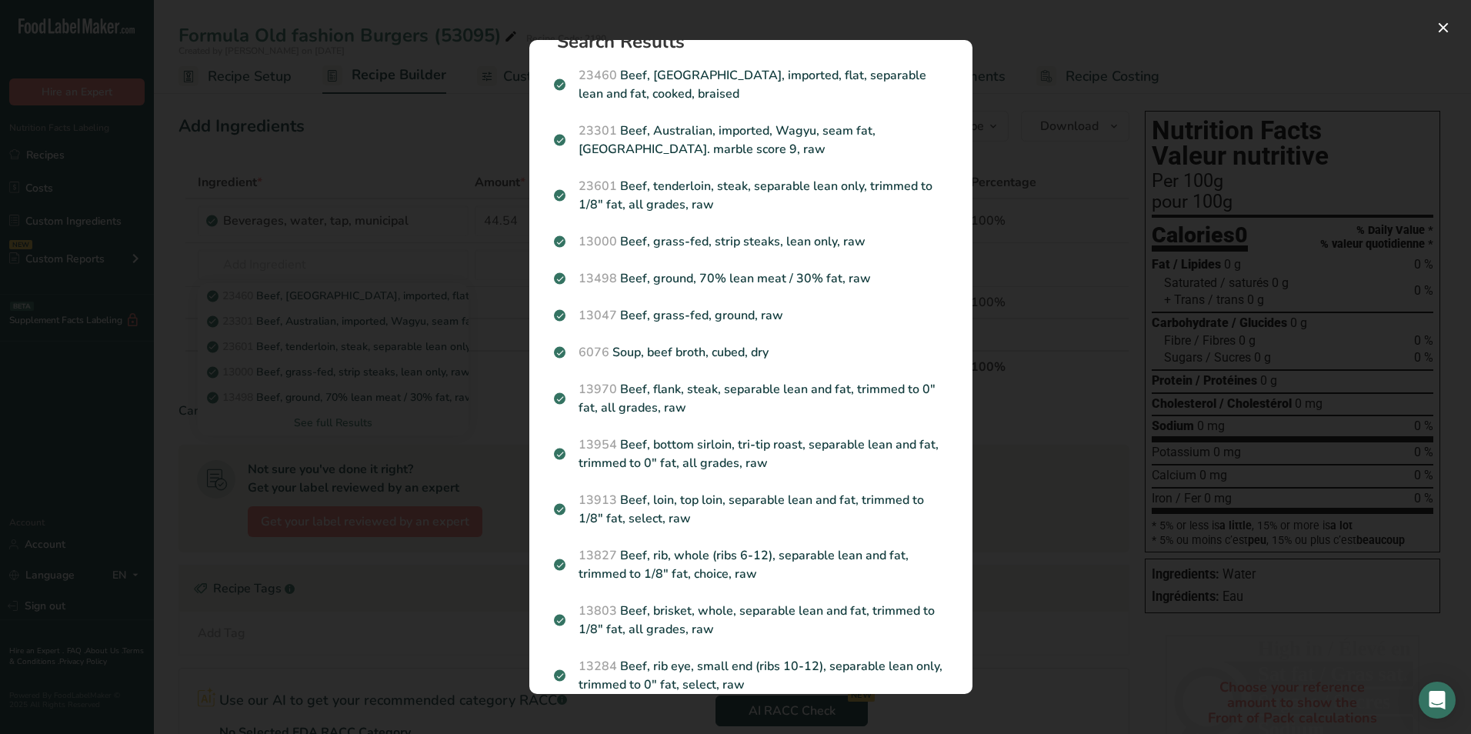
click at [1093, 58] on div "Search results modal" at bounding box center [735, 367] width 1471 height 734
